Goal: Task Accomplishment & Management: Manage account settings

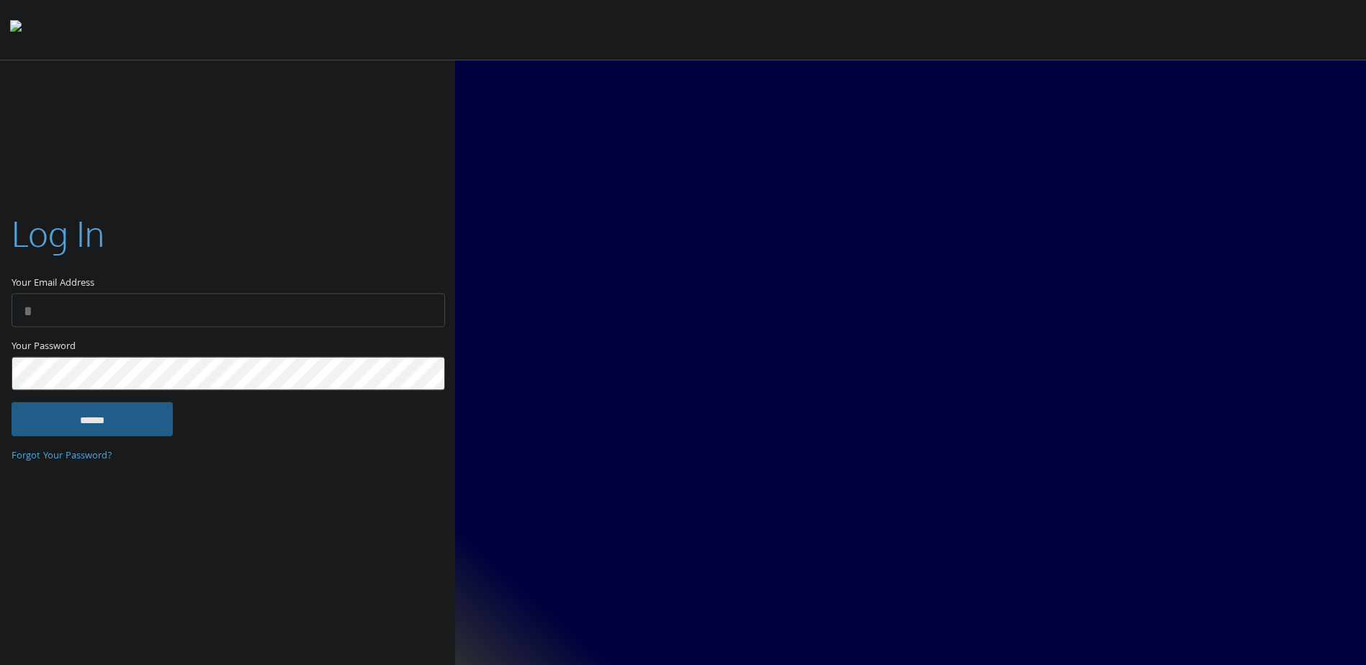
type input "**********"
click at [56, 426] on input "******" at bounding box center [92, 420] width 161 height 35
type input "**********"
click at [103, 426] on input "******" at bounding box center [92, 420] width 161 height 35
